Goal: Information Seeking & Learning: Learn about a topic

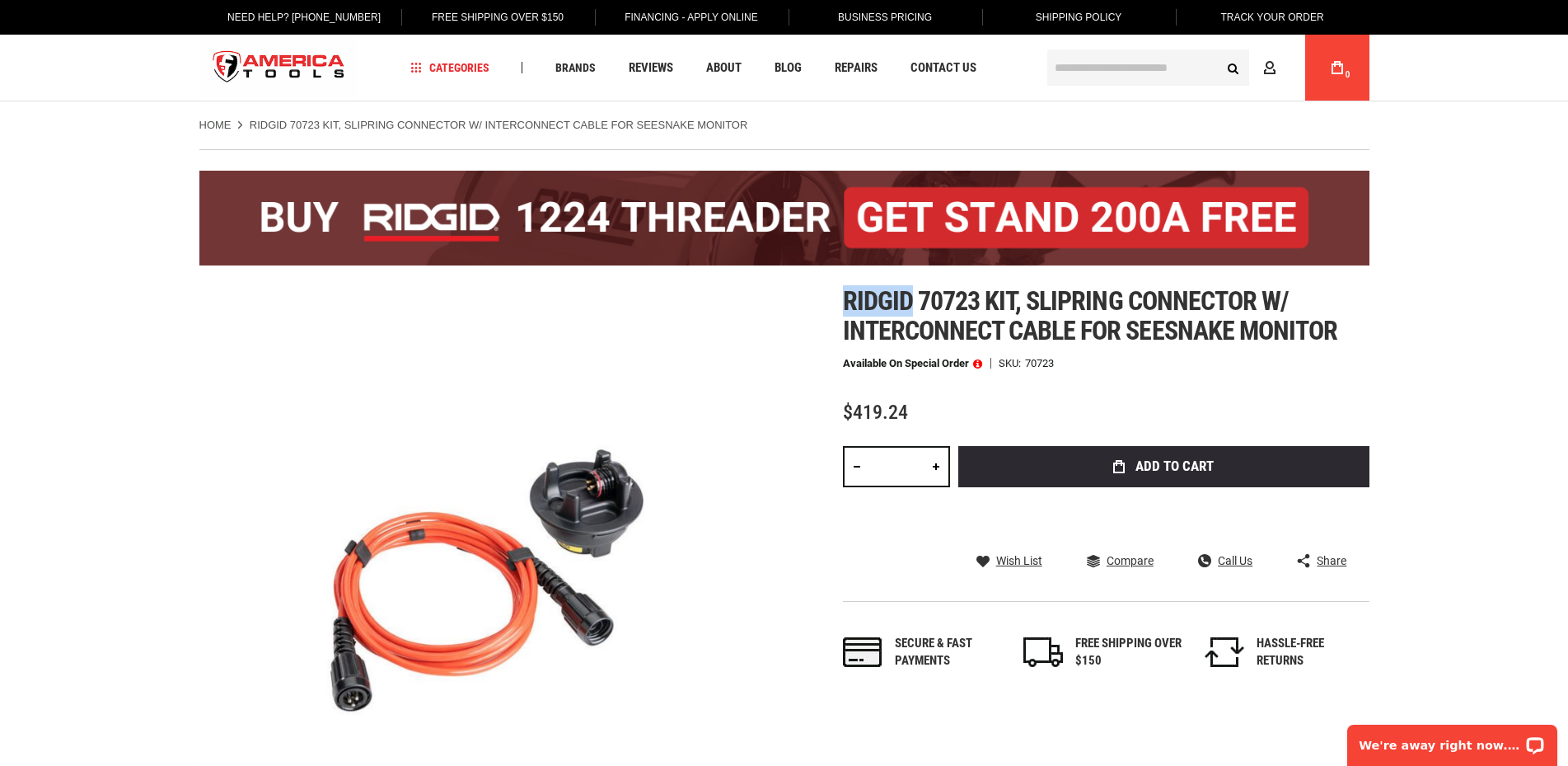
drag, startPoint x: 907, startPoint y: 295, endPoint x: 846, endPoint y: 295, distance: 61.0
click at [846, 295] on span "Ridgid 70723 kit, slipring connector w/ interconnect cable for seesnake monitor" at bounding box center [1090, 315] width 495 height 61
copy span "Ridgid"
click at [1042, 292] on span "Ridgid 70723 kit, slipring connector w/ interconnect cable for seesnake monitor" at bounding box center [1090, 315] width 495 height 61
drag, startPoint x: 1028, startPoint y: 297, endPoint x: 1256, endPoint y: 292, distance: 228.1
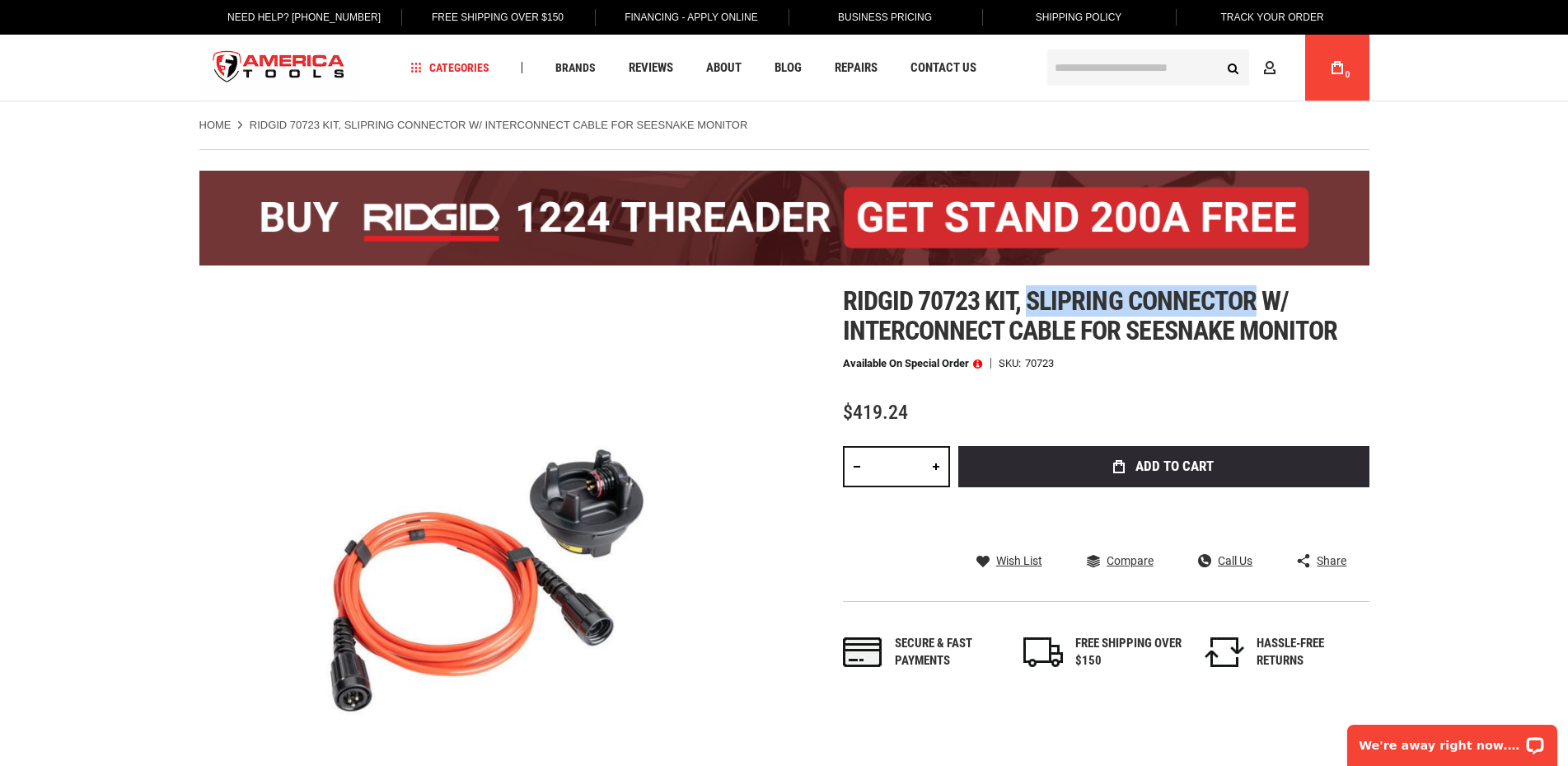
click at [1256, 292] on span "Ridgid 70723 kit, slipring connector w/ interconnect cable for seesnake monitor" at bounding box center [1090, 315] width 495 height 61
copy span "slipring connector"
drag, startPoint x: 1343, startPoint y: 330, endPoint x: 1241, endPoint y: 334, distance: 102.1
click at [1241, 334] on h1 "Ridgid 70723 kit, slipring connector w/ interconnect cable for seesnake monitor" at bounding box center [1106, 316] width 527 height 60
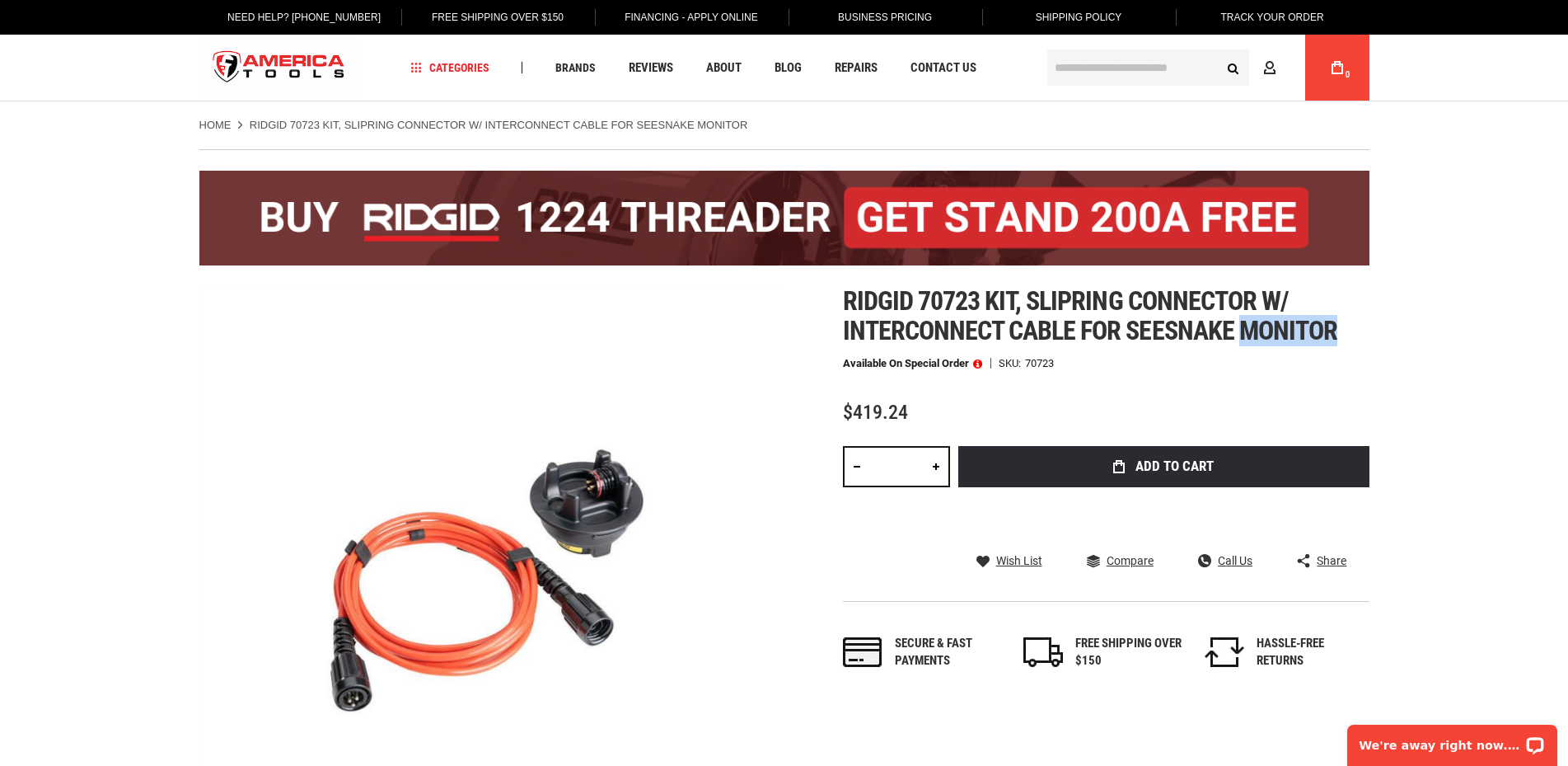
copy span "monitor"
click at [857, 73] on span "Repairs" at bounding box center [855, 67] width 43 height 12
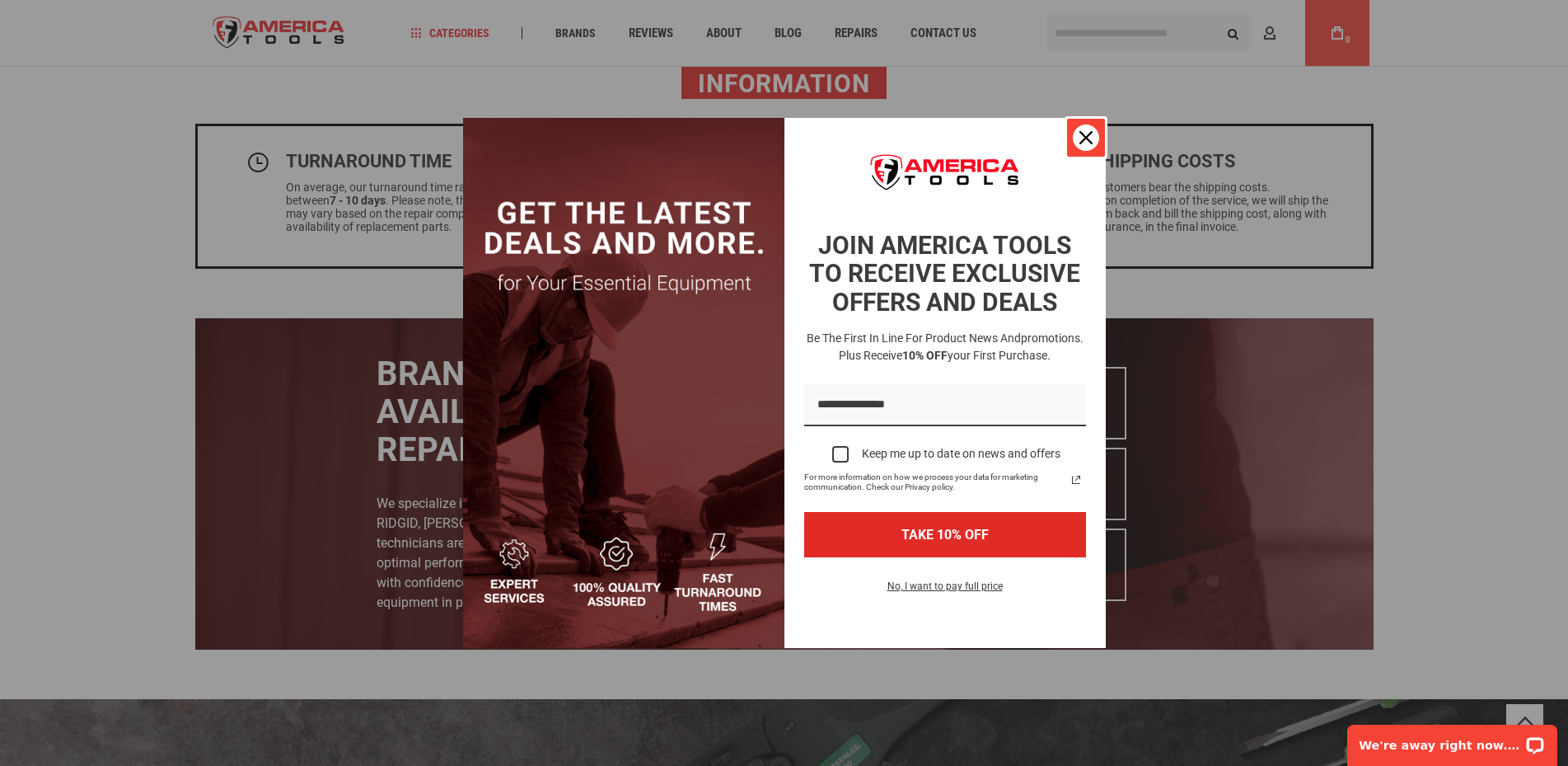
click at [1085, 136] on icon "close icon" at bounding box center [1085, 137] width 13 height 13
